Goal: Task Accomplishment & Management: Complete application form

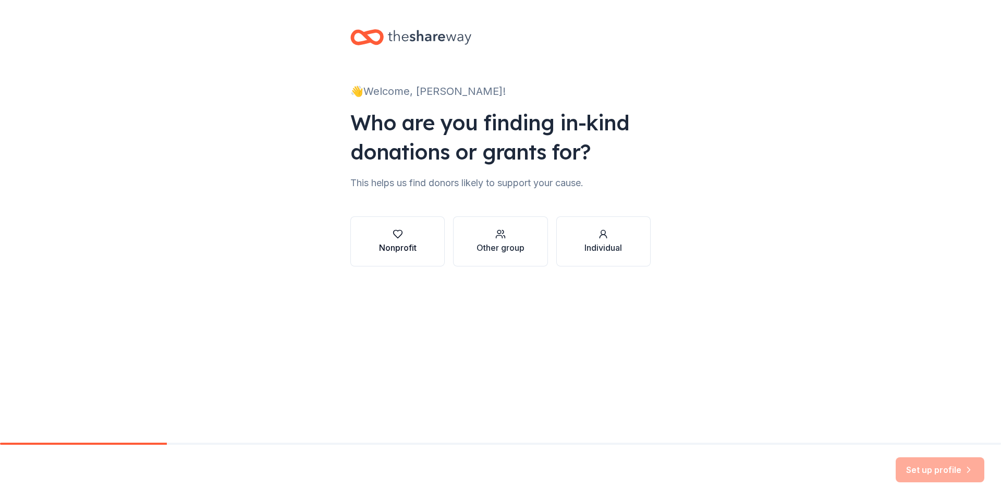
click at [407, 250] on div "Nonprofit" at bounding box center [398, 247] width 38 height 13
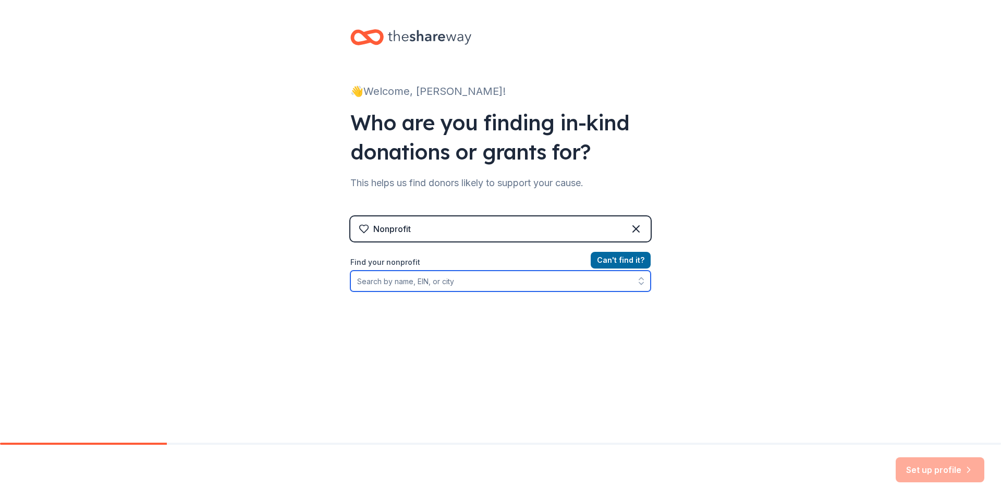
click at [565, 288] on input "Find your nonprofit" at bounding box center [500, 281] width 300 height 21
click at [568, 282] on input "E99539225" at bounding box center [500, 281] width 300 height 21
click at [458, 278] on input "E99539225" at bounding box center [500, 281] width 300 height 21
type input "E"
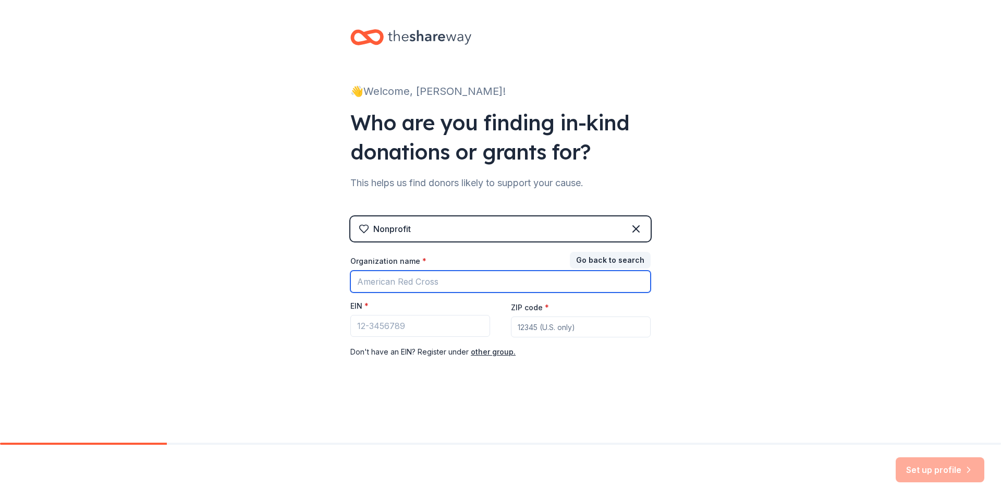
click at [395, 282] on input "Organization name *" at bounding box center [500, 282] width 300 height 22
type input "New Life Church New Lenox"
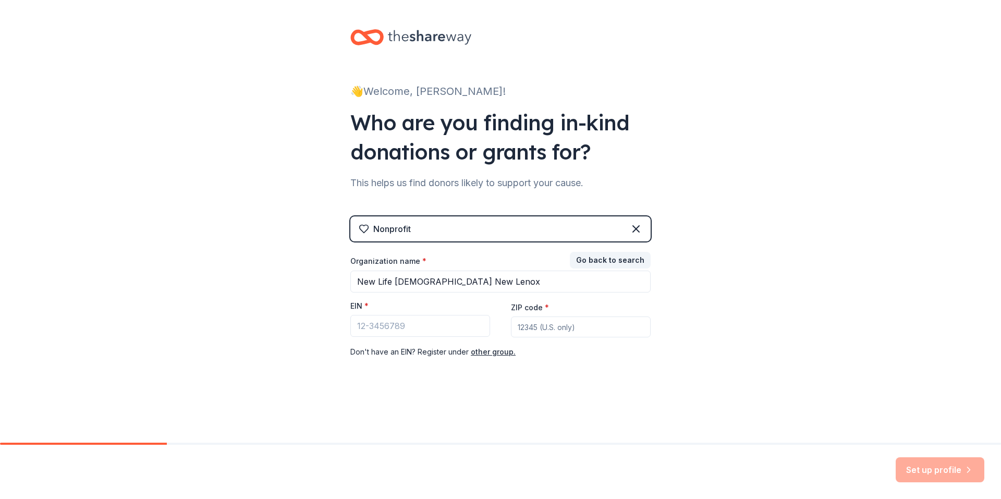
click at [574, 328] on input "ZIP code *" at bounding box center [581, 326] width 140 height 21
type input "60451"
click at [370, 323] on input "EIN *" at bounding box center [420, 326] width 140 height 22
click at [945, 474] on div "Set up profile" at bounding box center [940, 469] width 89 height 25
click at [371, 323] on input "99-539225" at bounding box center [420, 326] width 140 height 22
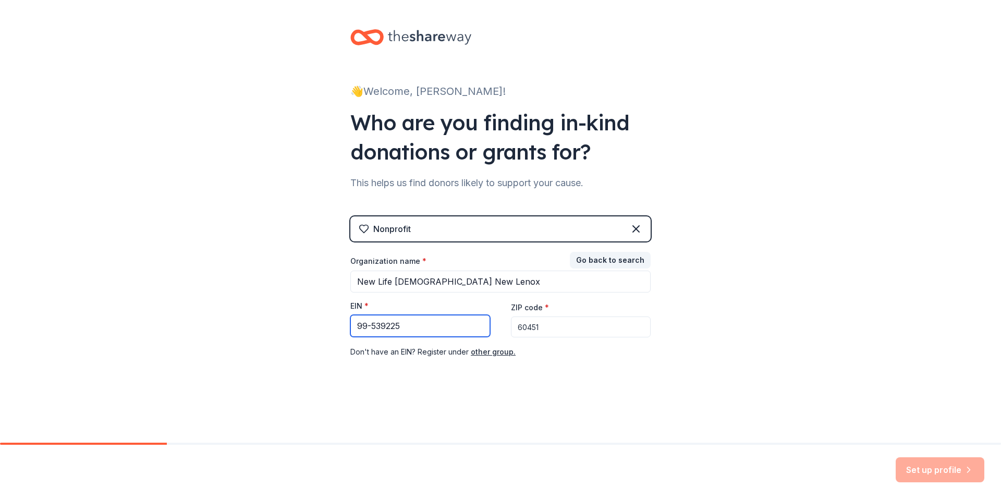
click at [355, 324] on input "99-539225" at bounding box center [420, 326] width 140 height 22
click at [373, 325] on input "99-539225" at bounding box center [420, 326] width 140 height 22
click at [368, 304] on label "EIN *" at bounding box center [359, 306] width 18 height 10
click at [368, 315] on input "99-539225" at bounding box center [420, 326] width 140 height 22
click at [368, 304] on label "EIN *" at bounding box center [359, 306] width 18 height 10
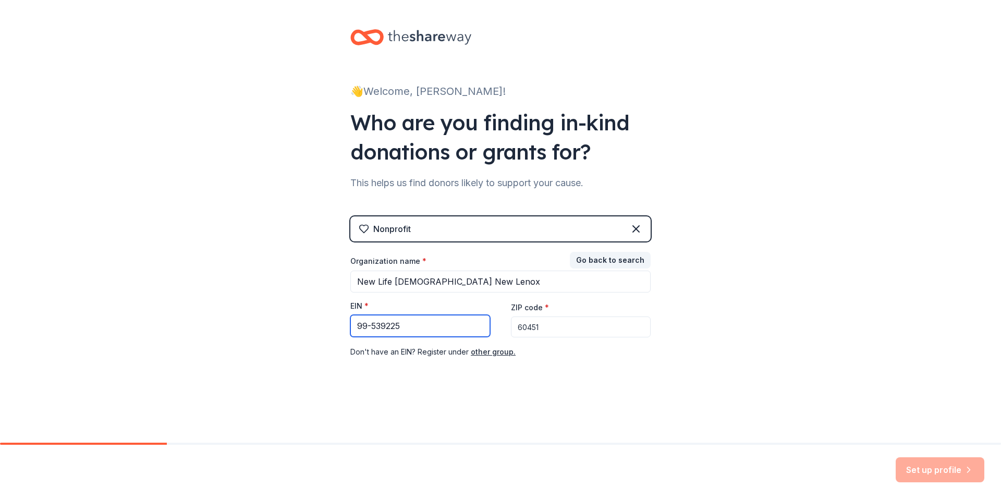
click at [368, 315] on input "99-539225" at bounding box center [420, 326] width 140 height 22
type input "9"
click at [490, 352] on button "other group." at bounding box center [493, 352] width 45 height 13
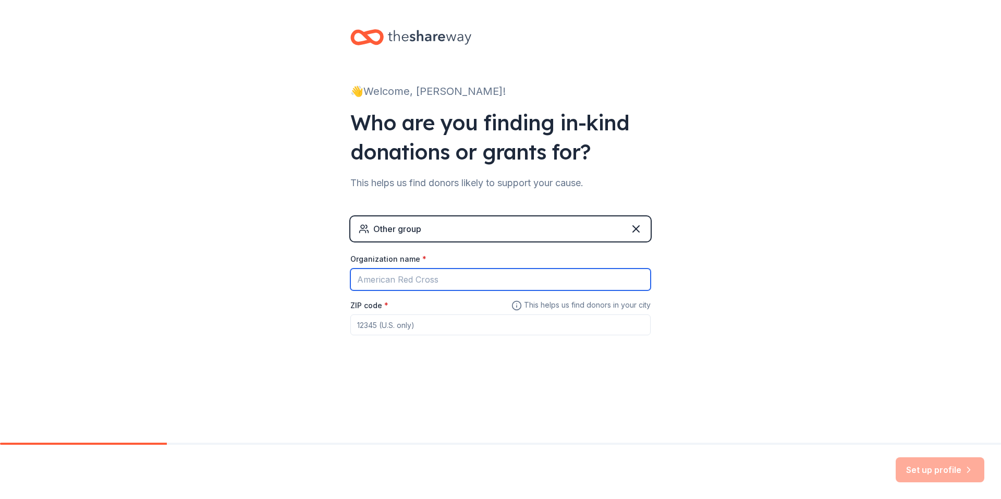
click at [439, 278] on input "Organization name *" at bounding box center [500, 279] width 300 height 22
type input "New Life Church"
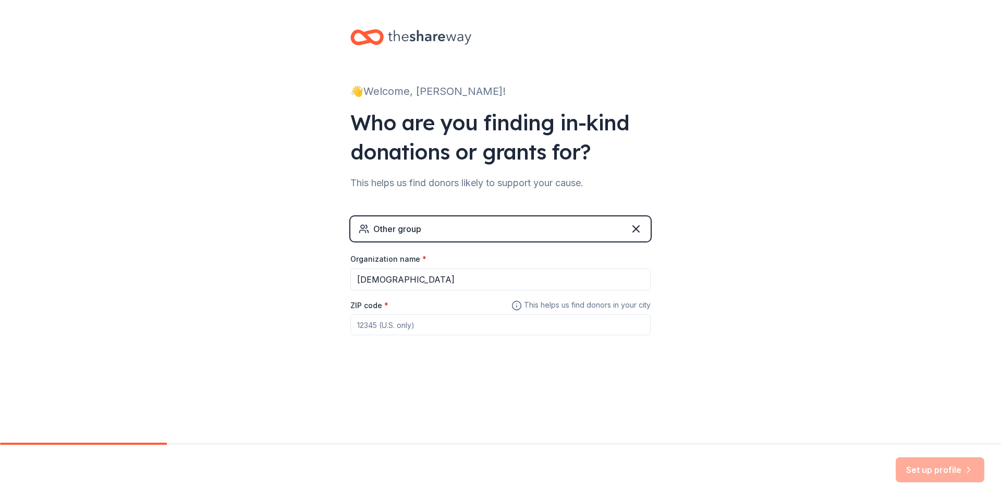
click at [441, 328] on input "ZIP code *" at bounding box center [500, 324] width 300 height 21
type input "60451"
click at [950, 469] on button "Set up profile" at bounding box center [940, 469] width 89 height 25
